Goal: Book appointment/travel/reservation

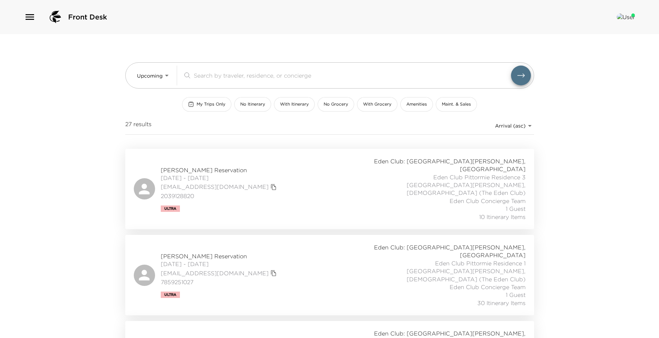
click at [279, 171] on div "[PERSON_NAME] Reservation [DATE] - [DATE] [EMAIL_ADDRESS][DOMAIN_NAME] 20391288…" at bounding box center [330, 188] width 392 height 63
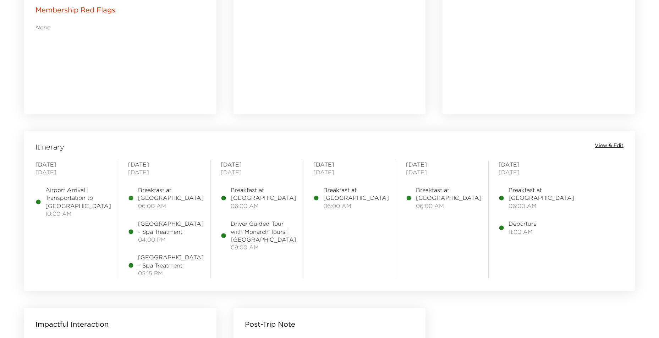
click at [606, 147] on span "View & Edit" at bounding box center [608, 145] width 29 height 7
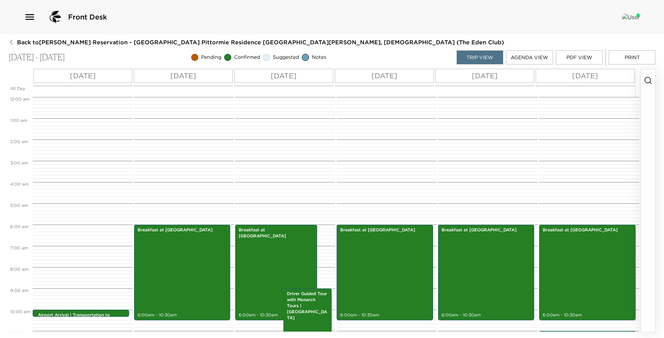
scroll to position [128, 0]
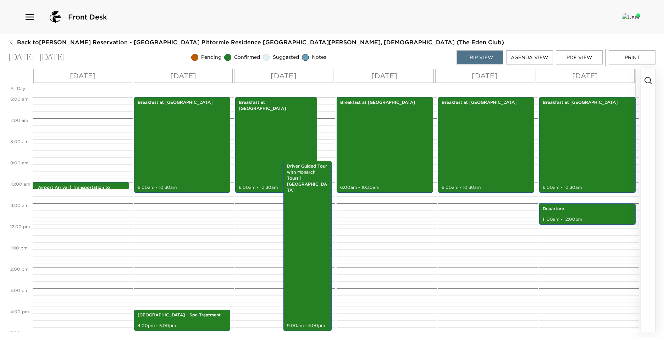
click at [555, 55] on div "Trip View Agenda View PDF View Print" at bounding box center [555, 57] width 199 height 17
click at [546, 56] on button "Agenda View" at bounding box center [529, 57] width 47 height 14
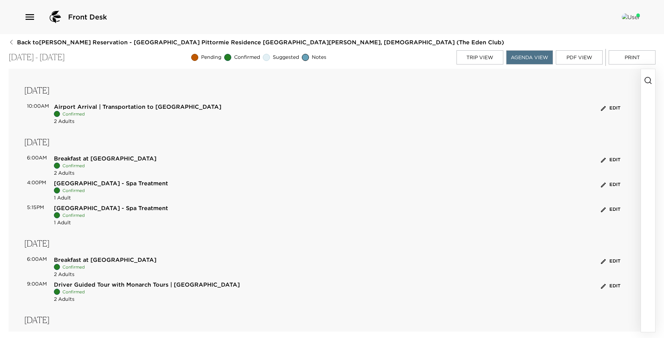
click at [496, 56] on button "Trip View" at bounding box center [479, 57] width 47 height 14
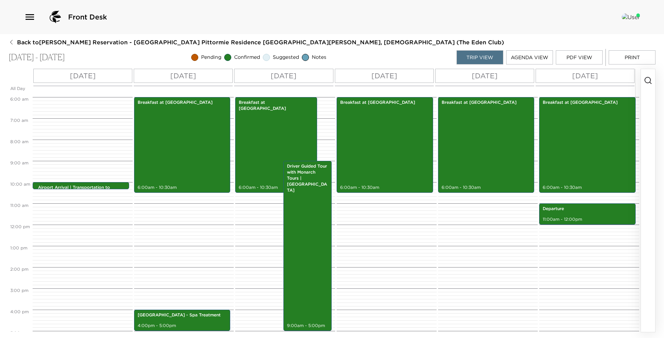
click at [650, 80] on icon "button" at bounding box center [648, 80] width 9 height 9
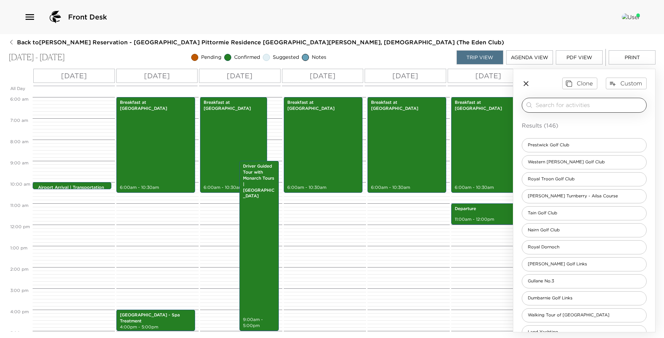
click at [545, 106] on input "search" at bounding box center [590, 105] width 108 height 8
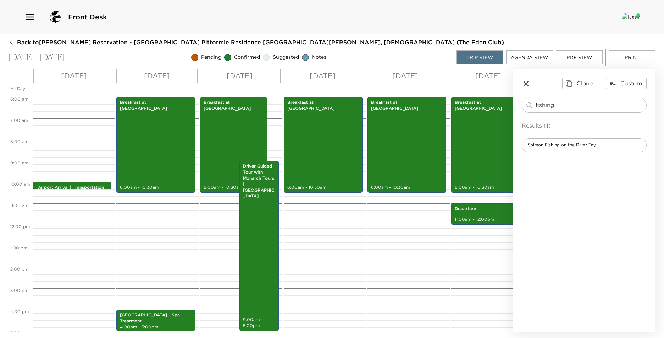
drag, startPoint x: 561, startPoint y: 104, endPoint x: 508, endPoint y: 105, distance: 52.5
click at [508, 105] on div "All Day Wed 09/03 Thu 09/04 Fri 09/05 Sat 09/06 Sun 09/07 Mon 09/08 12:00 AM 1:…" at bounding box center [332, 201] width 647 height 264
type input "falc"
click at [555, 165] on span "Falconry and Archery at Pittormie Castle" at bounding box center [577, 162] width 111 height 6
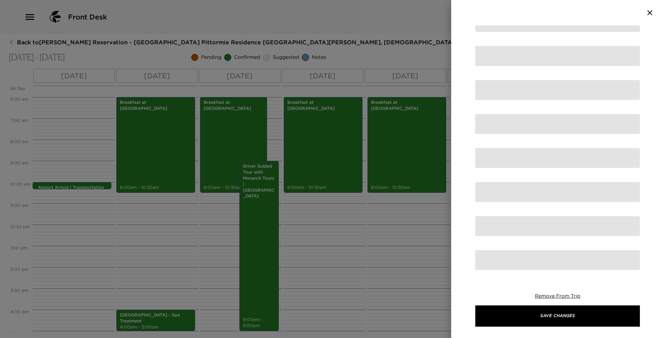
type textarea "Falconry experiences are ideal for those who have a fascination about birds of …"
type textarea "475 - GBP"
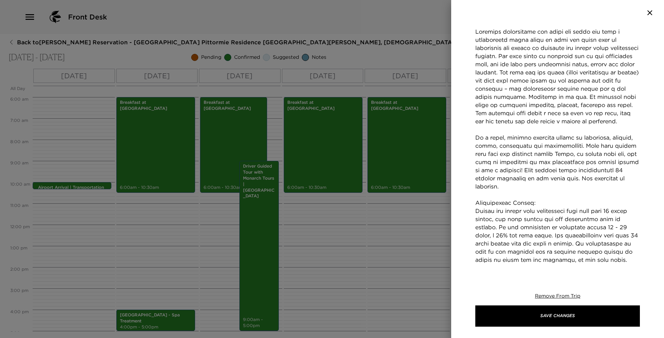
scroll to position [32, 0]
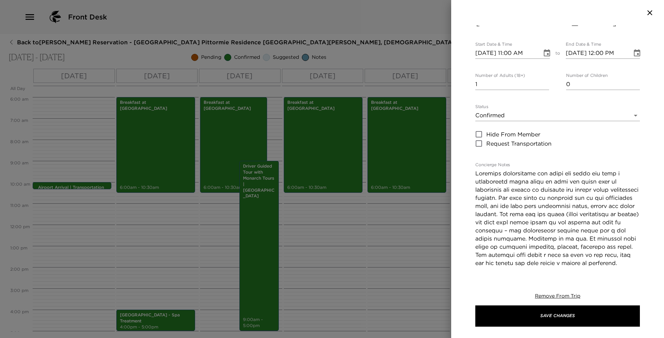
click at [647, 11] on icon "button" at bounding box center [649, 13] width 9 height 9
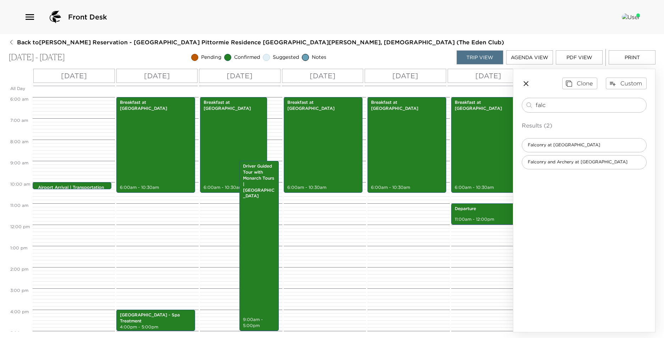
click at [526, 84] on icon "button" at bounding box center [525, 83] width 5 height 5
